Goal: Navigation & Orientation: Find specific page/section

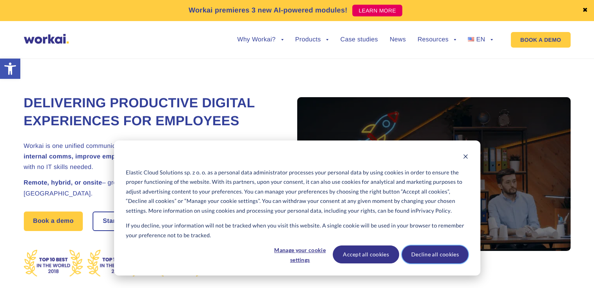
click at [436, 252] on button "Decline all cookies" at bounding box center [435, 255] width 66 height 18
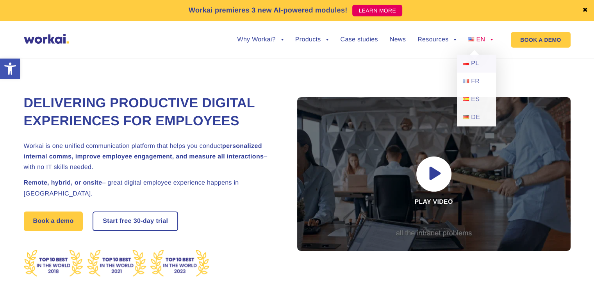
click at [471, 66] on span "PL" at bounding box center [475, 63] width 8 height 7
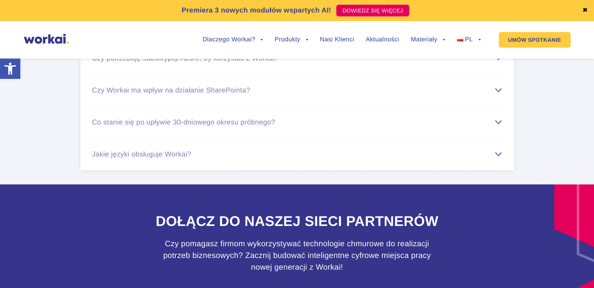
scroll to position [4463, 0]
